Goal: Information Seeking & Learning: Learn about a topic

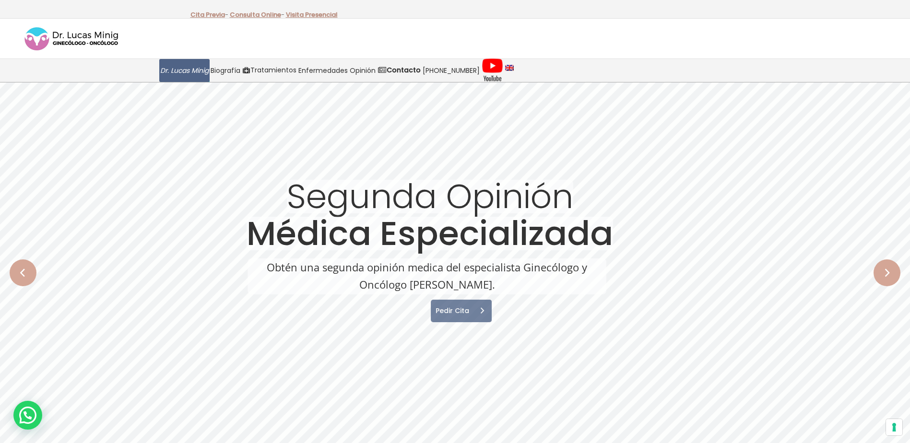
click at [188, 70] on span "Dr. Lucas Minig" at bounding box center [184, 70] width 48 height 11
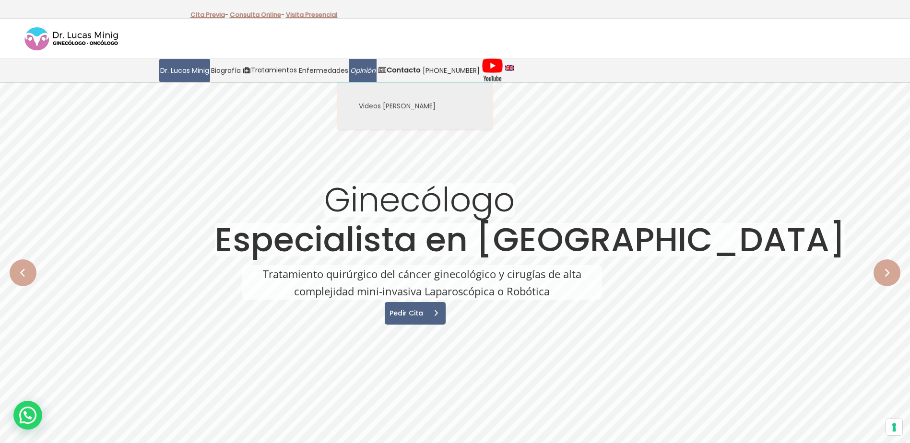
click at [365, 72] on span "Opinión" at bounding box center [362, 70] width 25 height 11
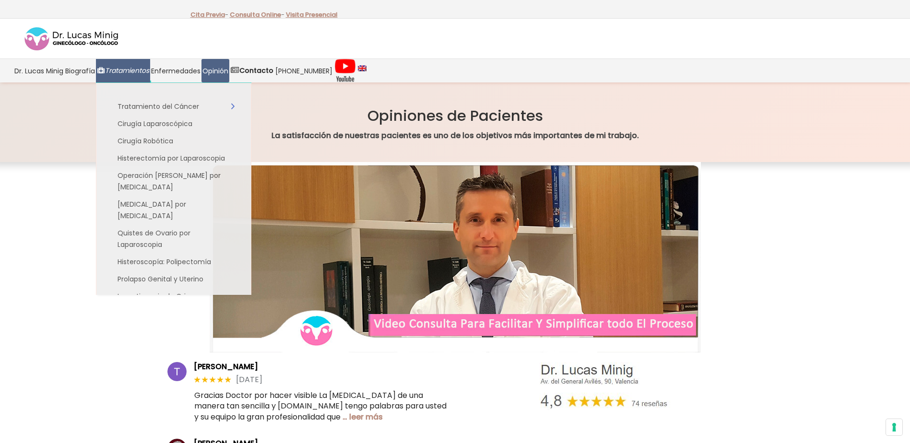
click at [132, 67] on span "Tratamientos" at bounding box center [127, 70] width 44 height 11
